Goal: Task Accomplishment & Management: Use online tool/utility

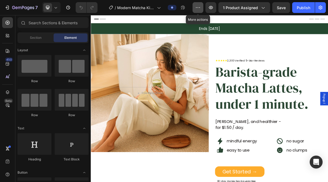
click at [202, 8] on button "button" at bounding box center [198, 7] width 11 height 11
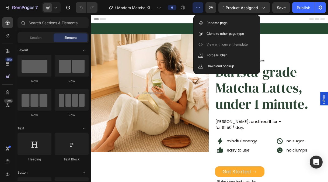
click at [202, 8] on button "button" at bounding box center [198, 7] width 11 height 11
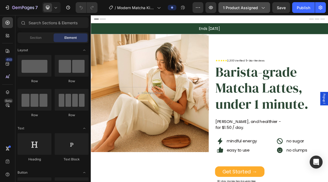
click at [241, 9] on span "1 product assigned" at bounding box center [240, 8] width 35 height 6
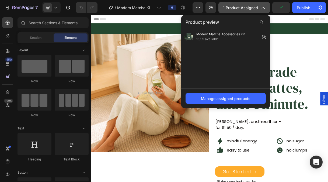
click at [241, 9] on span "1 product assigned" at bounding box center [240, 8] width 35 height 6
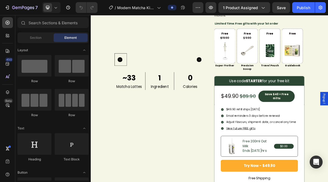
scroll to position [391, 0]
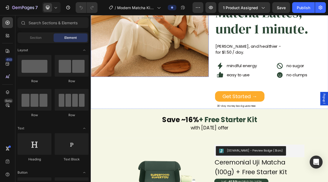
scroll to position [352, 0]
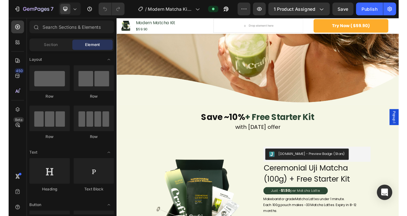
scroll to position [61, 0]
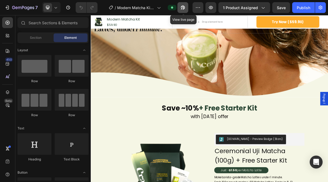
click at [182, 8] on icon "button" at bounding box center [182, 7] width 5 height 5
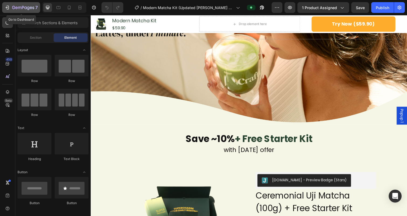
click at [5, 10] on icon "button" at bounding box center [7, 7] width 5 height 5
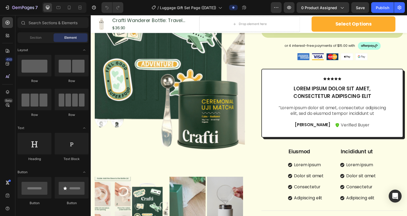
scroll to position [222, 0]
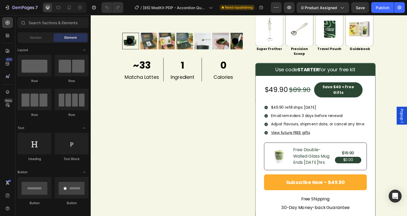
scroll to position [413, 0]
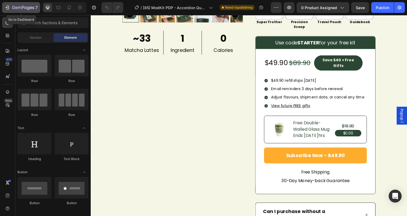
click at [7, 6] on icon "button" at bounding box center [7, 7] width 5 height 5
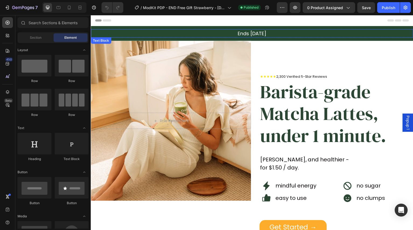
click at [251, 32] on p "Ends [DATE]" at bounding box center [252, 33] width 322 height 7
click at [251, 32] on p "Ends 28 Sep" at bounding box center [252, 33] width 322 height 7
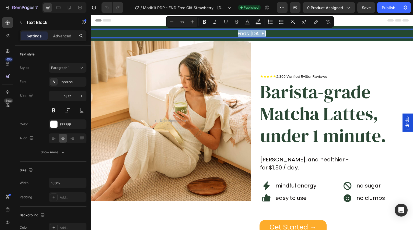
click at [251, 32] on p "Ends 28 Sep" at bounding box center [252, 33] width 322 height 7
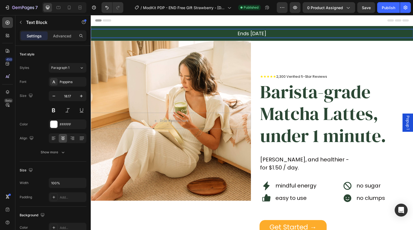
click at [260, 33] on p "Ends 05 Sep" at bounding box center [252, 33] width 322 height 7
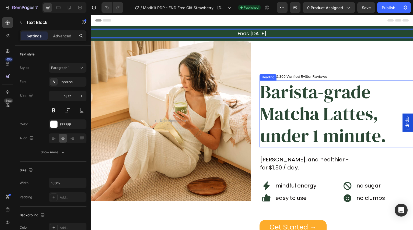
click at [278, 114] on h2 "Barista-grade Matcha Lattes, under 1 minute." at bounding box center [337, 114] width 154 height 67
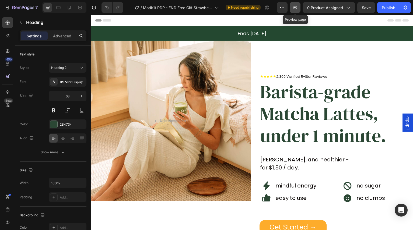
click at [299, 9] on button "button" at bounding box center [295, 7] width 11 height 11
click at [314, 9] on span "0 product assigned" at bounding box center [325, 8] width 36 height 6
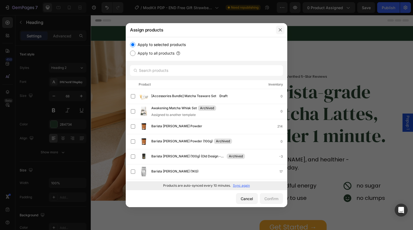
click at [282, 31] on icon "button" at bounding box center [280, 30] width 4 height 4
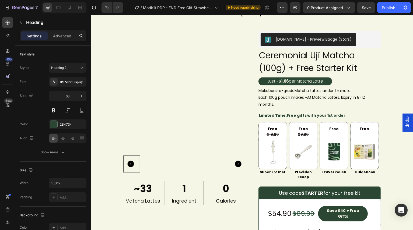
scroll to position [102, 0]
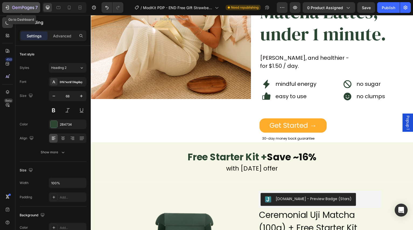
click at [10, 8] on div "7" at bounding box center [21, 7] width 33 height 6
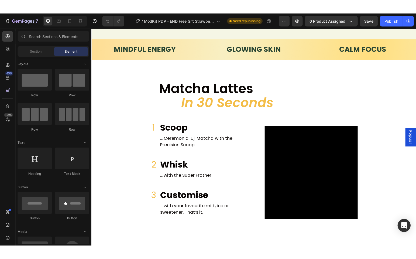
scroll to position [698, 0]
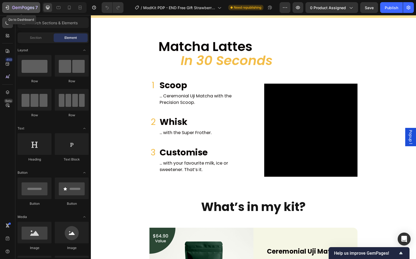
click at [9, 8] on icon "button" at bounding box center [7, 7] width 5 height 5
